Goal: Register for event/course

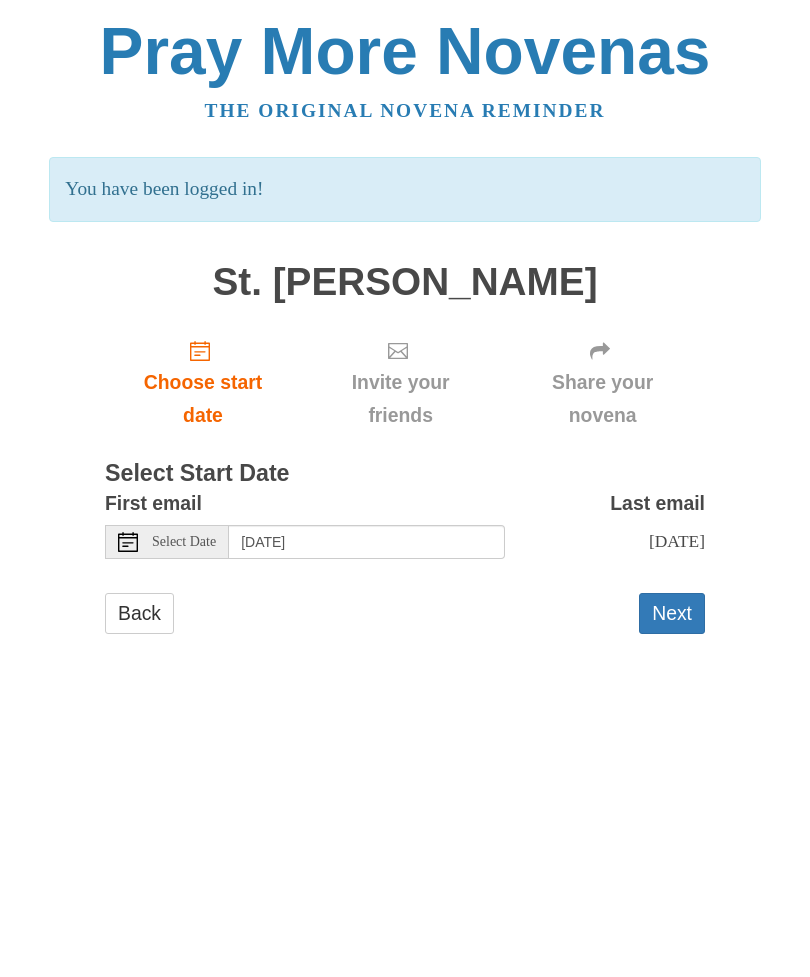
click at [675, 598] on button "Next" at bounding box center [672, 613] width 66 height 41
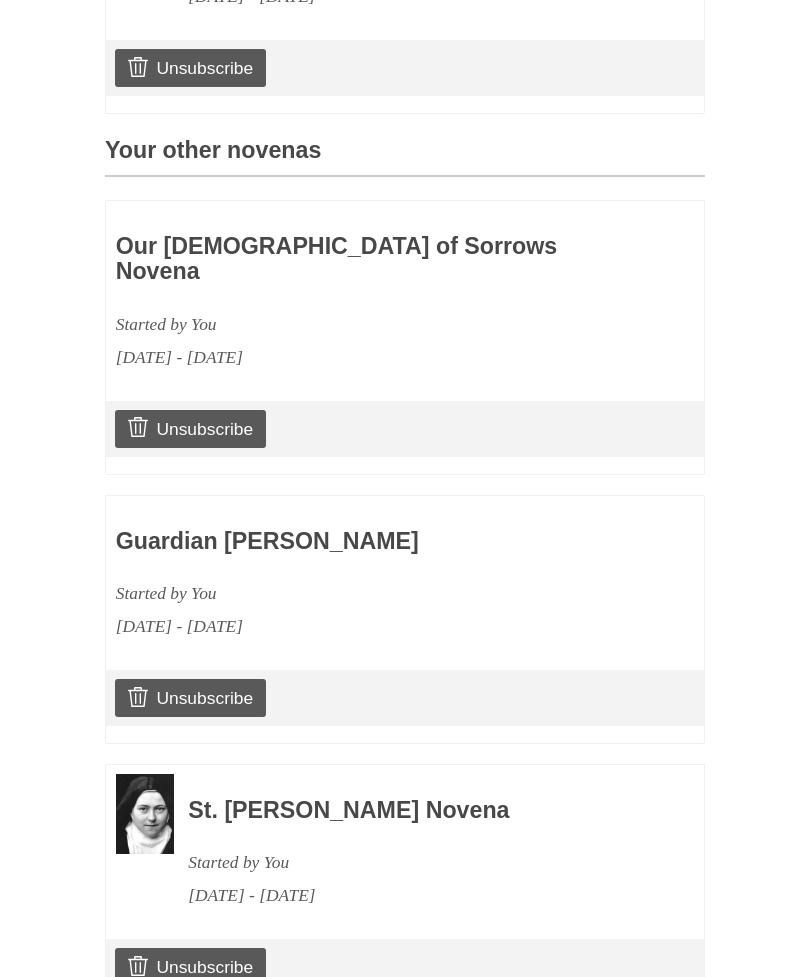
scroll to position [1067, 0]
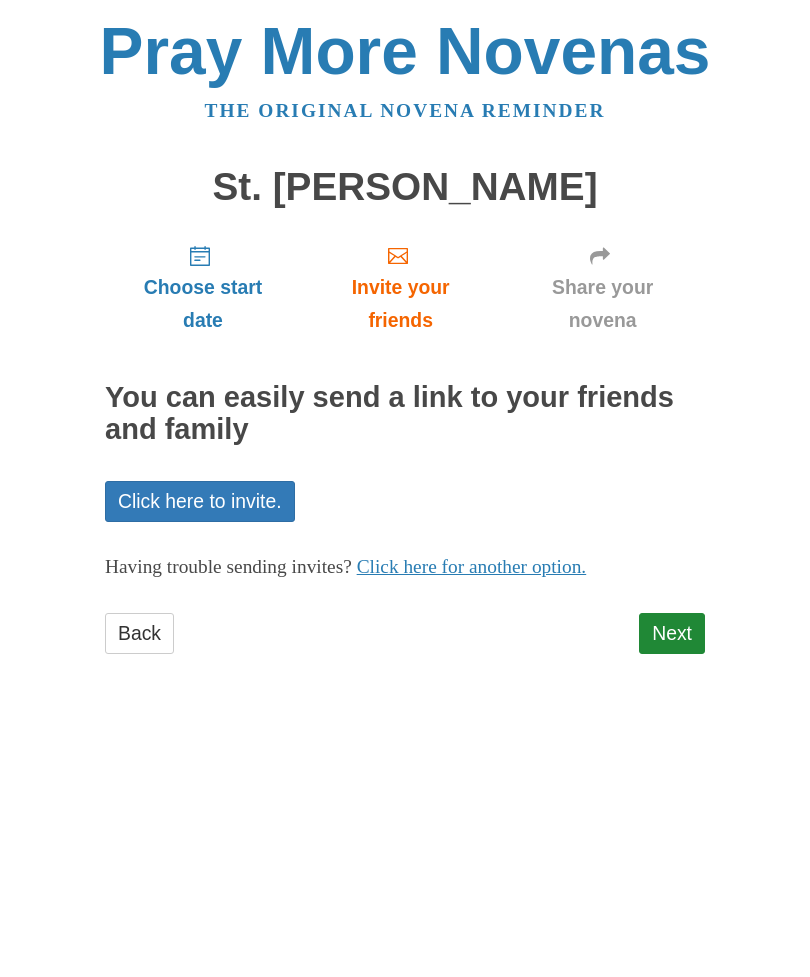
click at [677, 620] on link "Next" at bounding box center [672, 633] width 66 height 41
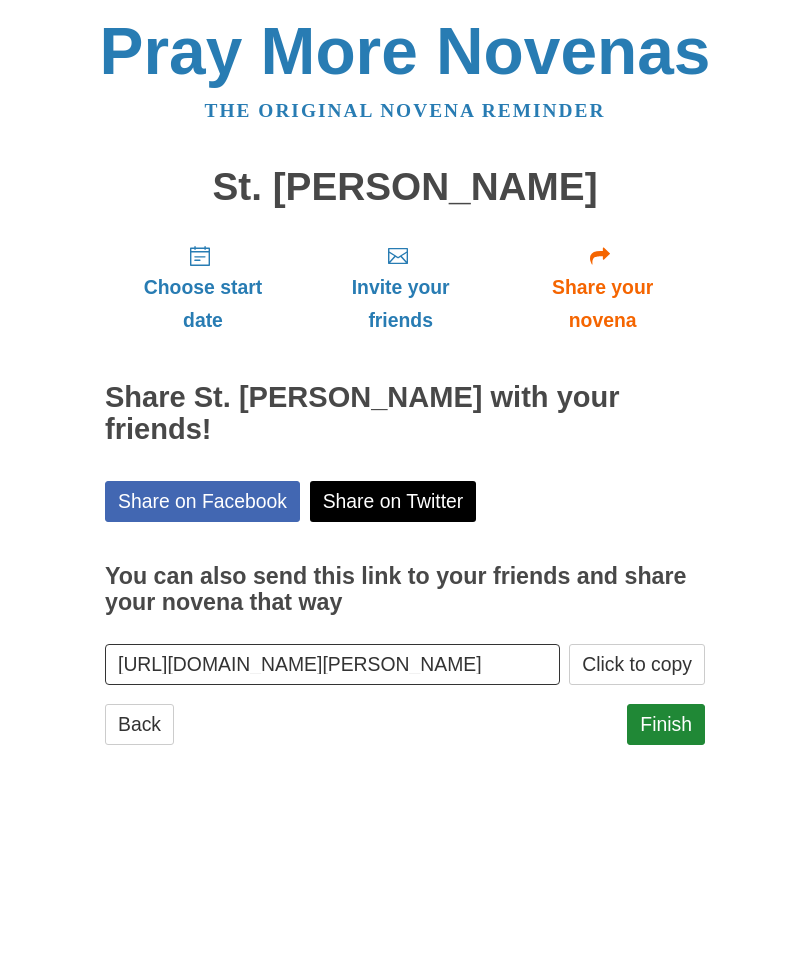
click at [671, 704] on link "Finish" at bounding box center [666, 724] width 78 height 41
